Goal: Transaction & Acquisition: Purchase product/service

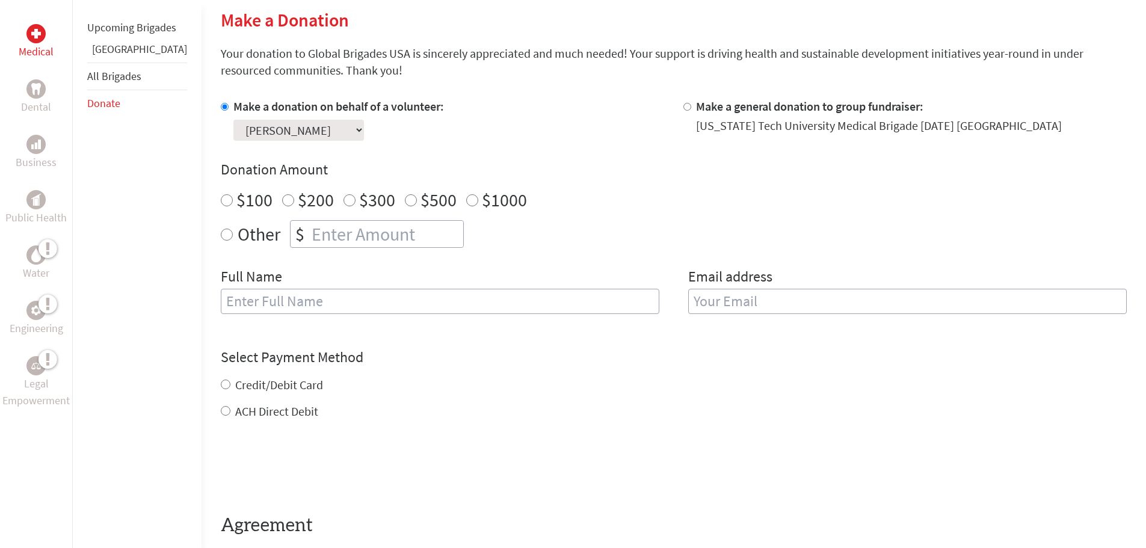
scroll to position [241, 0]
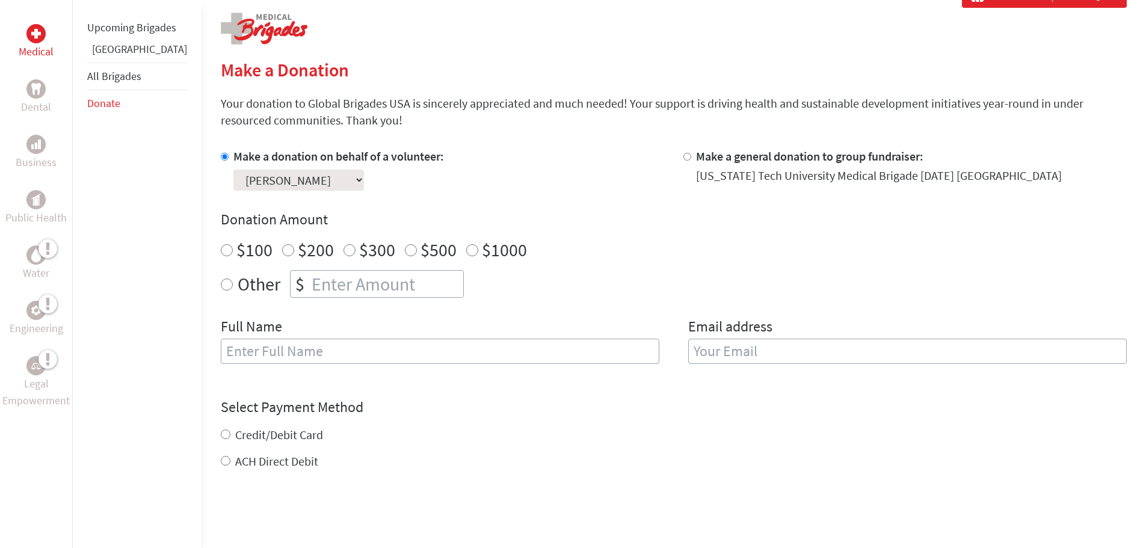
click at [221, 249] on input "$100" at bounding box center [227, 250] width 12 height 12
radio input "true"
click at [245, 351] on input "text" at bounding box center [440, 351] width 438 height 25
type input "[PERSON_NAME]"
click at [702, 350] on input "email" at bounding box center [907, 351] width 438 height 25
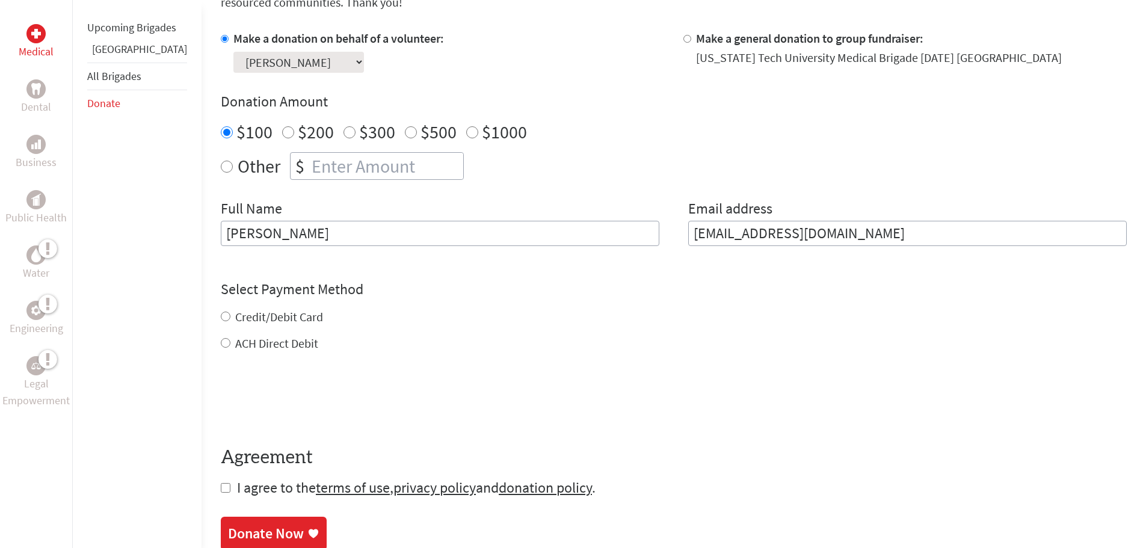
scroll to position [421, 0]
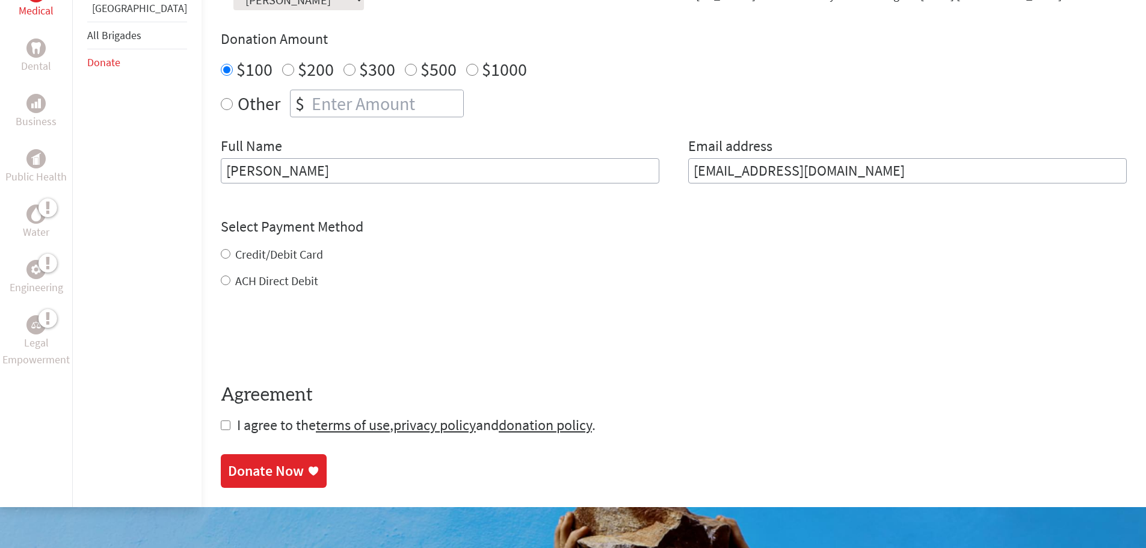
type input "[EMAIL_ADDRESS][DOMAIN_NAME]"
click at [221, 253] on div "Credit/Debit Card ACH Direct Debit" at bounding box center [674, 267] width 906 height 43
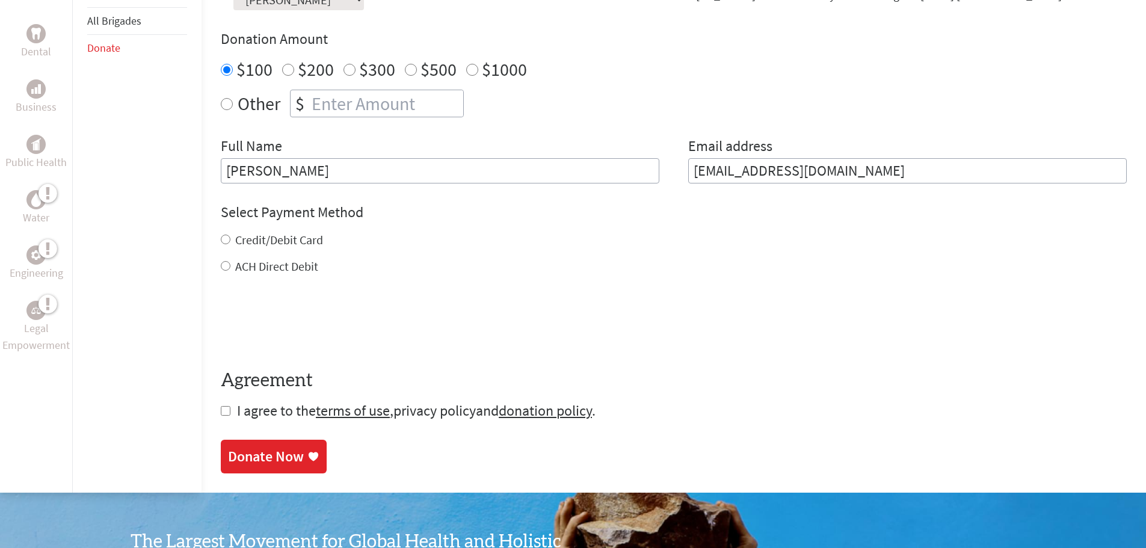
click at [418, 413] on link "privacy policy" at bounding box center [434, 410] width 82 height 19
click at [221, 410] on input "checkbox" at bounding box center [226, 411] width 10 height 10
checkbox input "true"
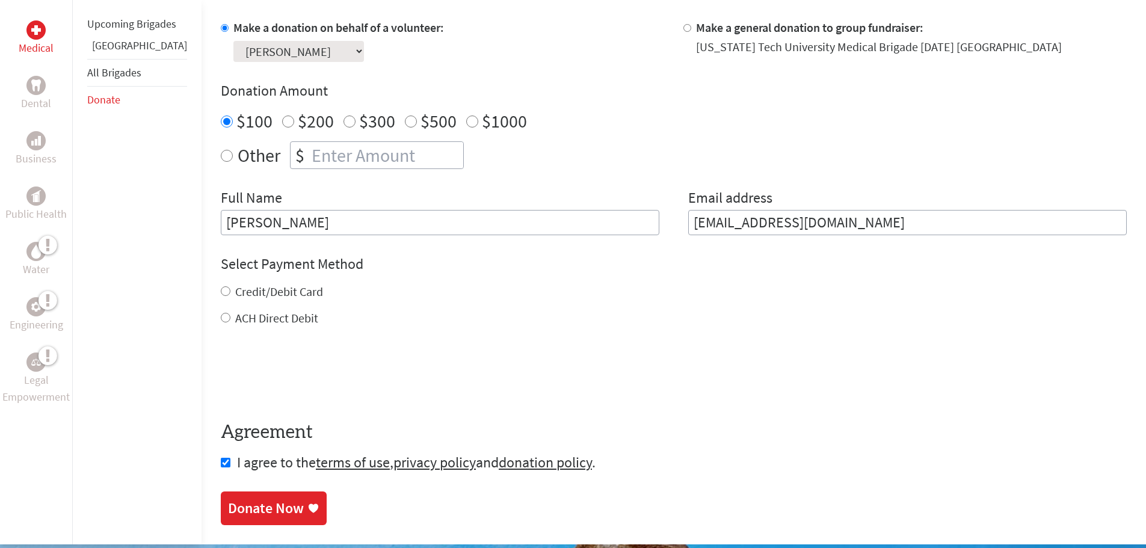
scroll to position [241, 0]
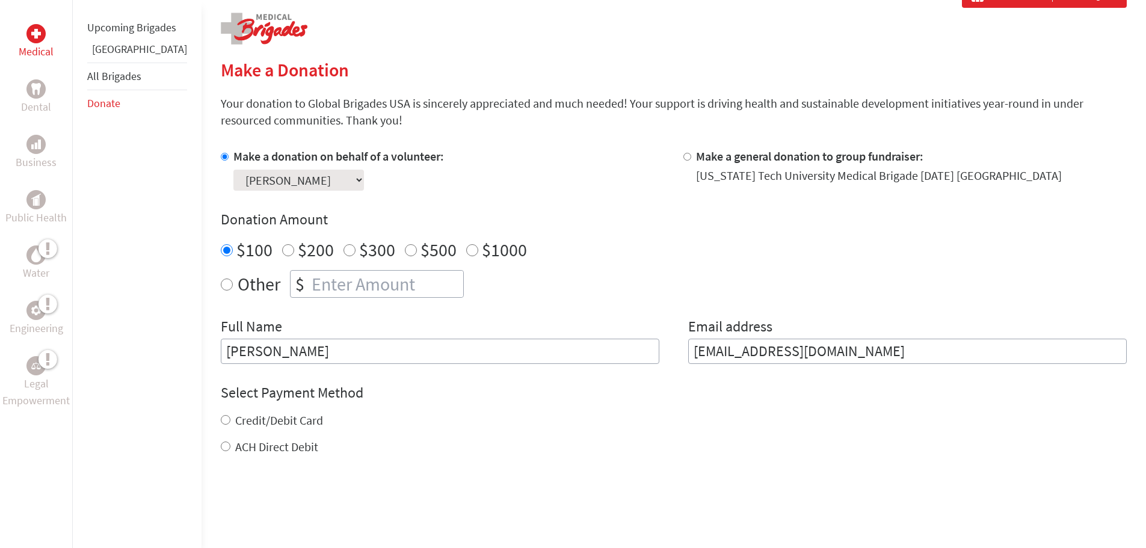
click at [221, 420] on input "Credit/Debit Card" at bounding box center [226, 420] width 10 height 10
radio input "true"
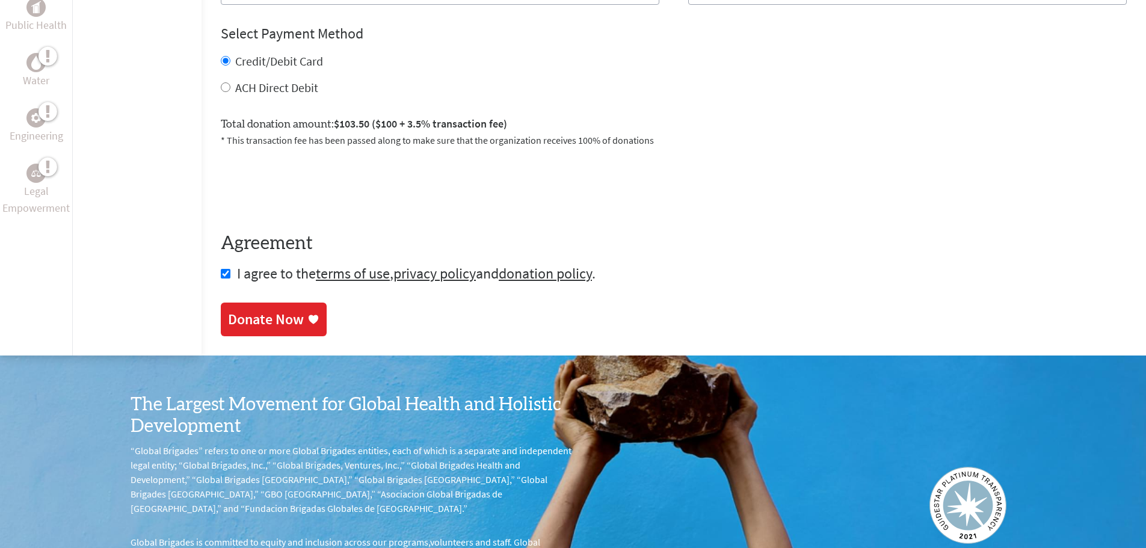
scroll to position [601, 0]
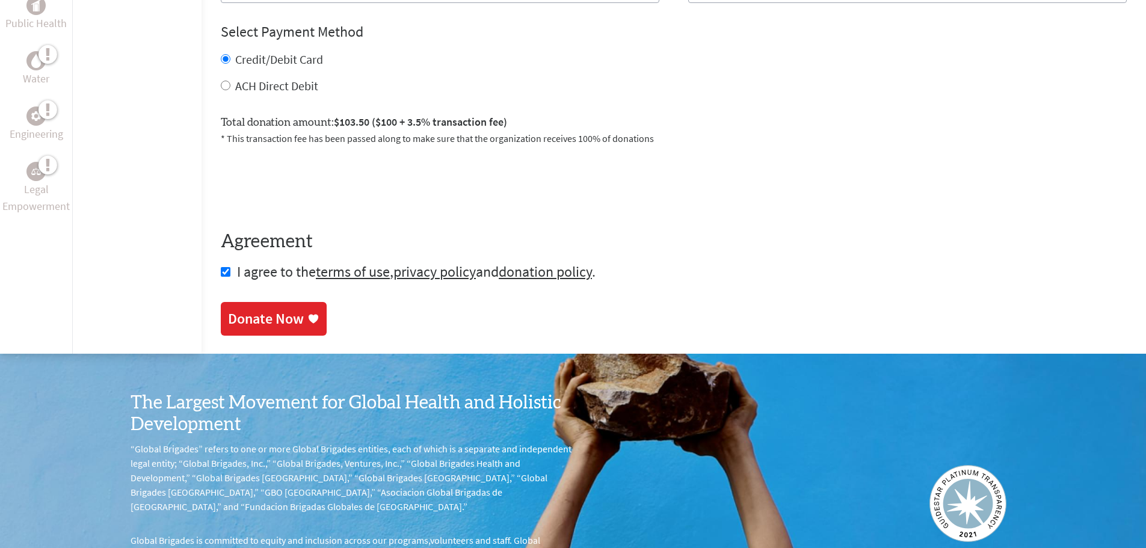
click at [260, 321] on div "Donate Now" at bounding box center [266, 318] width 76 height 19
